Goal: Entertainment & Leisure: Consume media (video, audio)

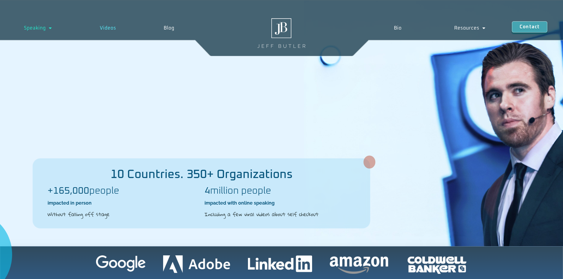
click at [112, 29] on link "Videos" at bounding box center [108, 28] width 64 height 14
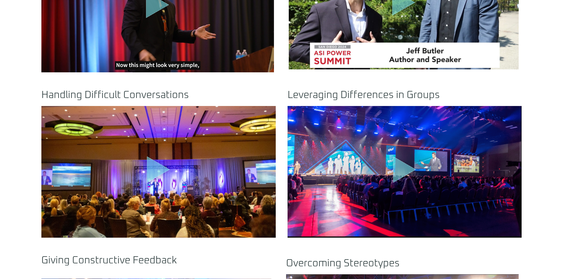
scroll to position [384, 0]
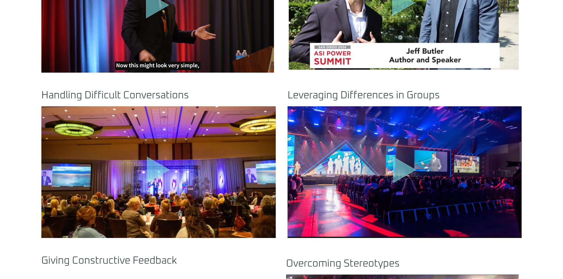
click at [399, 170] on icon "Play Video" at bounding box center [404, 170] width 23 height 27
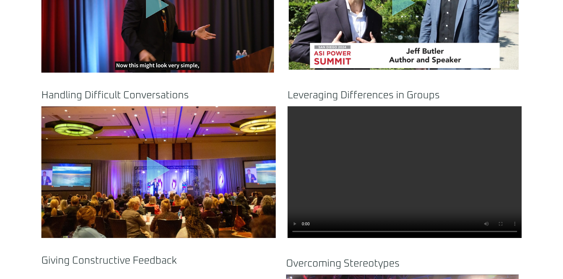
click at [152, 169] on icon "Play Video" at bounding box center [158, 170] width 23 height 27
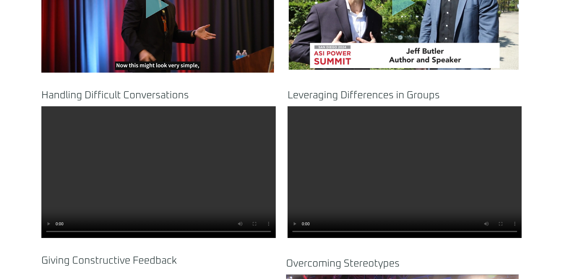
click at [489, 261] on h2 "Overcoming Stereotypes" at bounding box center [402, 264] width 233 height 10
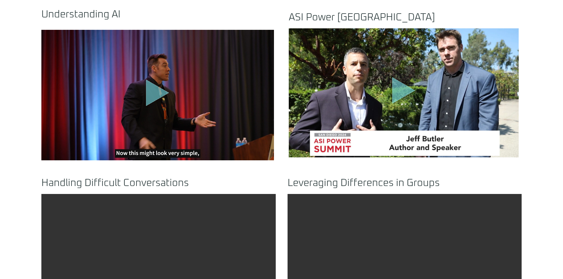
scroll to position [296, 0]
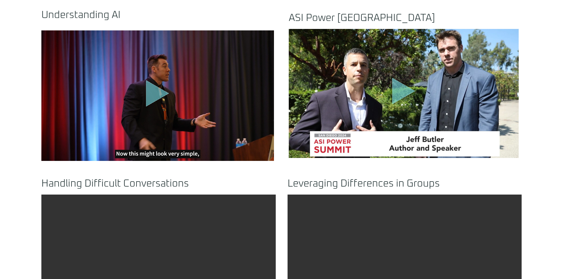
click at [153, 91] on icon "Play Video" at bounding box center [157, 93] width 23 height 27
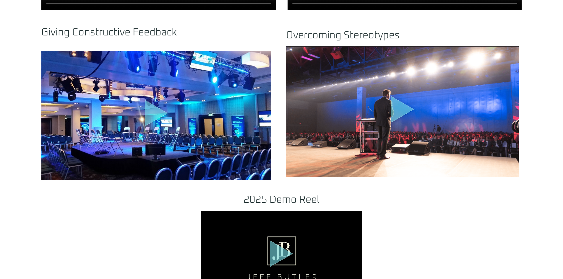
scroll to position [621, 0]
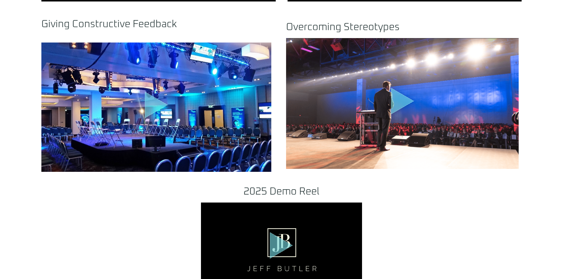
drag, startPoint x: 150, startPoint y: 107, endPoint x: 158, endPoint y: 110, distance: 7.8
click at [150, 107] on icon "Play Video" at bounding box center [156, 105] width 23 height 27
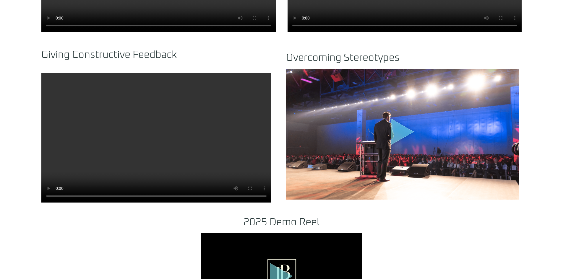
scroll to position [591, 0]
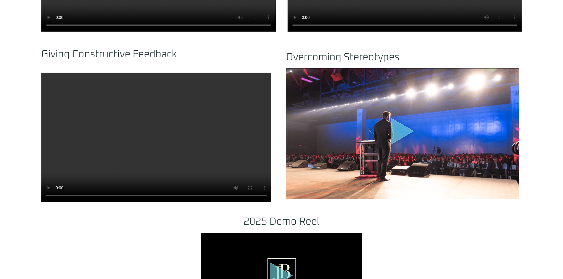
click at [397, 132] on icon "Play Video about motivational speaker dallas" at bounding box center [402, 131] width 23 height 27
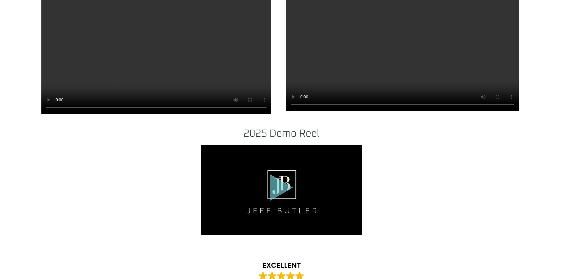
click at [289, 199] on icon ".st0{fill:#FFF;fill-opacity:.39}.st1{fill:#5ADCE8;fill-opacity:.6}.st2{fill:non…" at bounding box center [282, 189] width 30 height 30
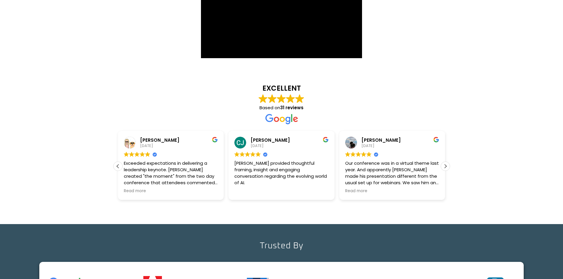
scroll to position [857, 0]
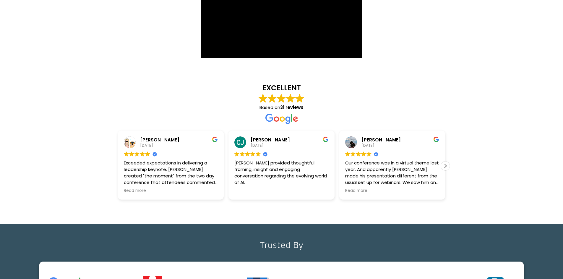
click at [400, 176] on div "Our conference was in a virtual theme last year. And apparently [PERSON_NAME] m…" at bounding box center [392, 173] width 94 height 26
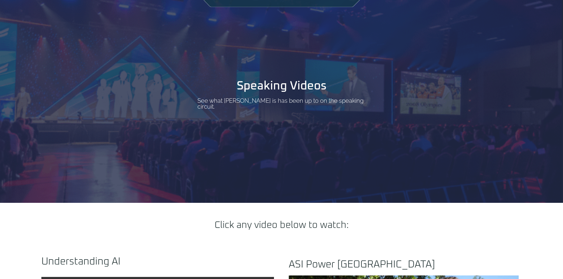
scroll to position [0, 0]
